Goal: Information Seeking & Learning: Learn about a topic

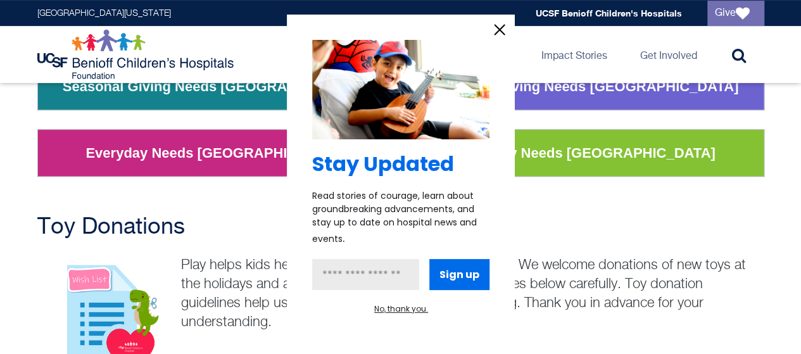
scroll to position [127, 0]
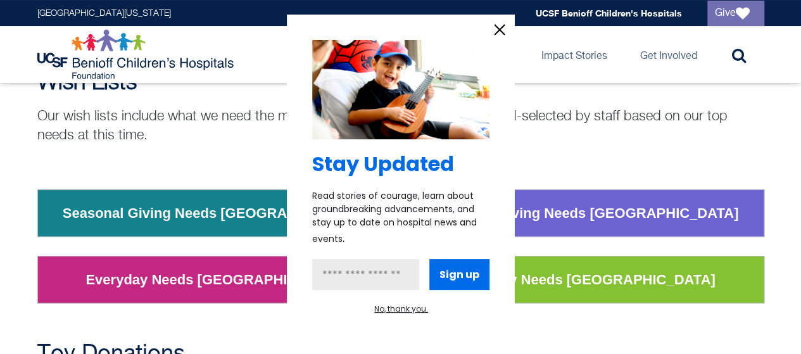
click at [497, 29] on icon "information" at bounding box center [500, 30] width 10 height 10
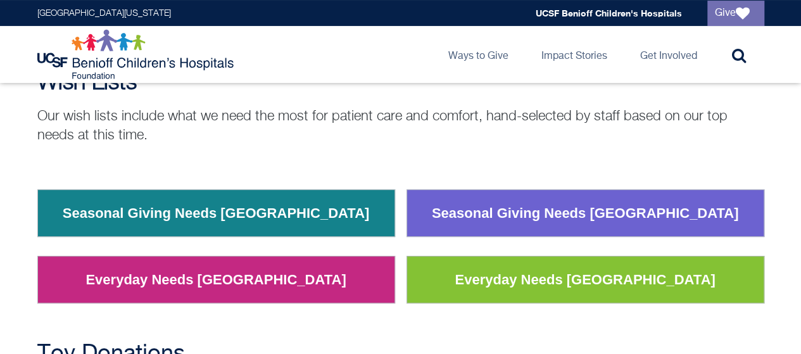
scroll to position [0, 0]
